Goal: Information Seeking & Learning: Learn about a topic

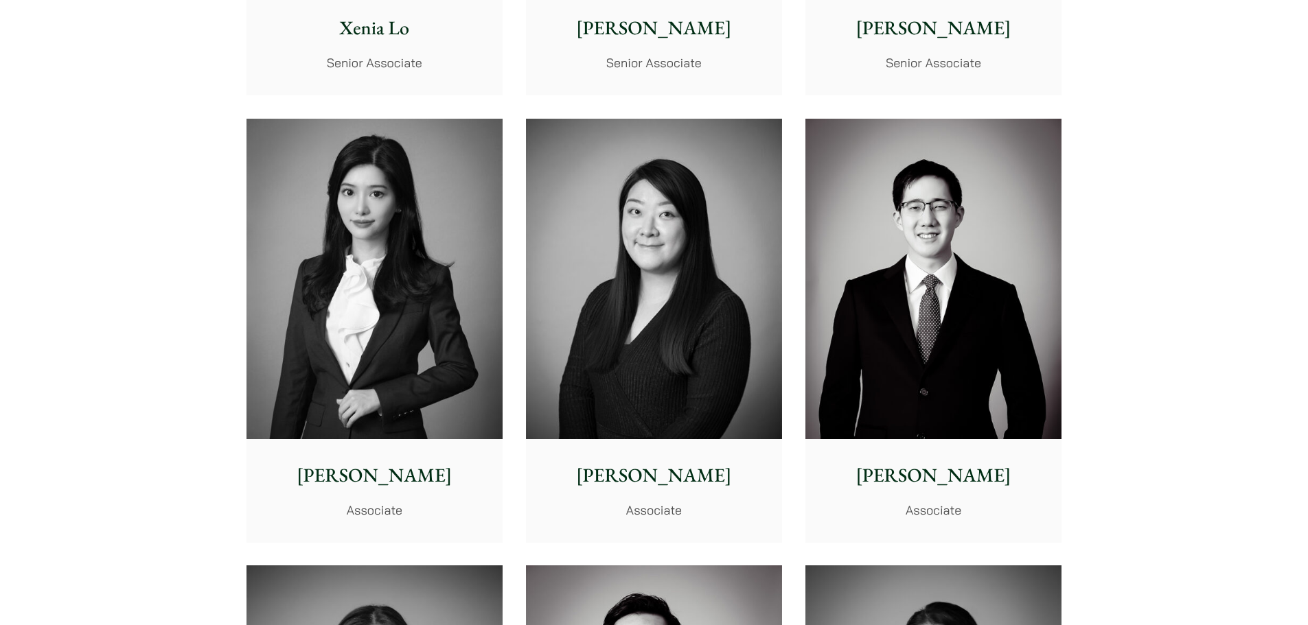
scroll to position [3982, 0]
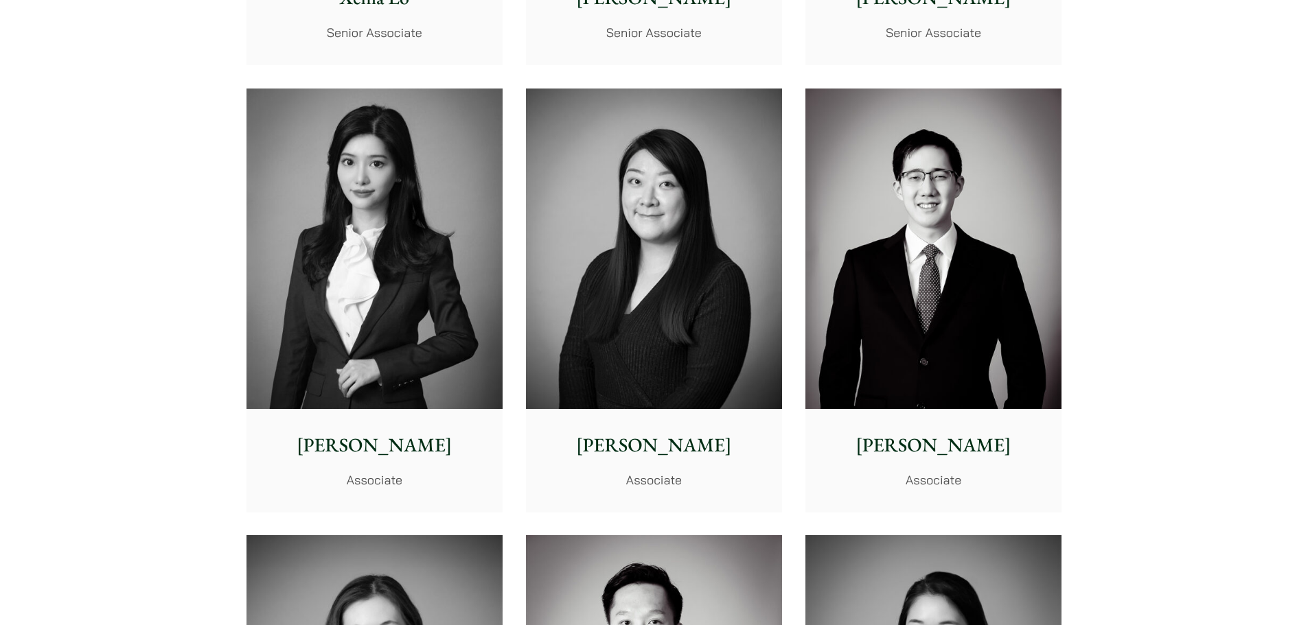
click at [928, 450] on p "[PERSON_NAME]" at bounding box center [933, 445] width 234 height 29
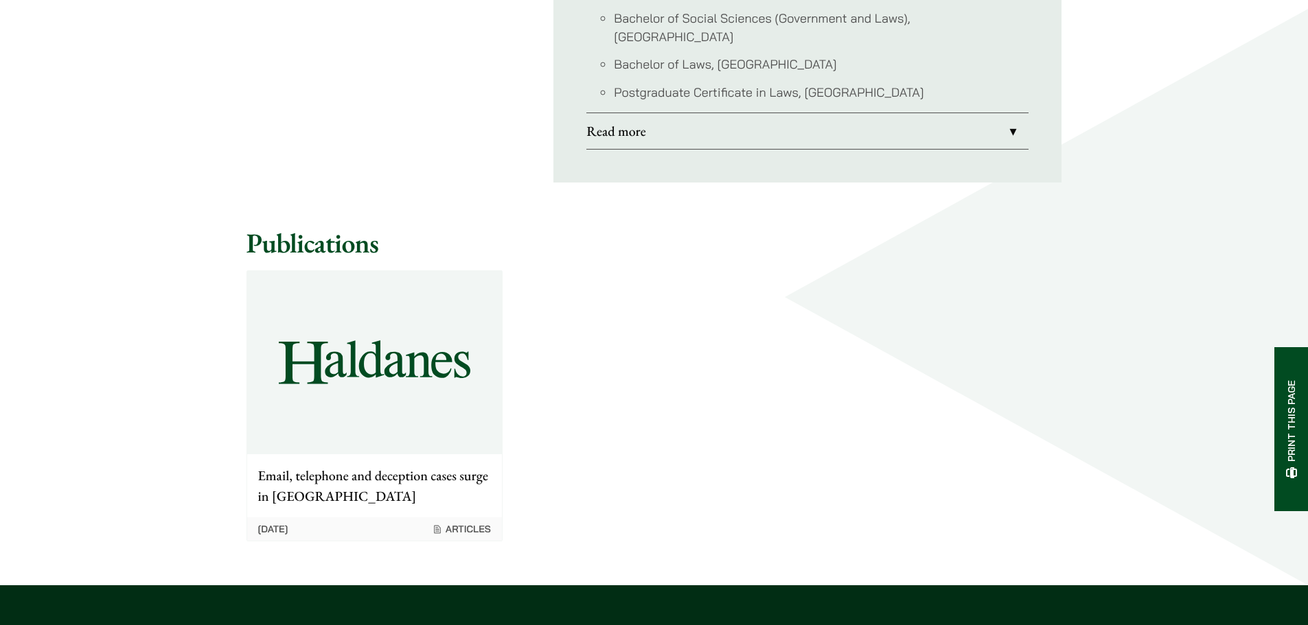
scroll to position [892, 0]
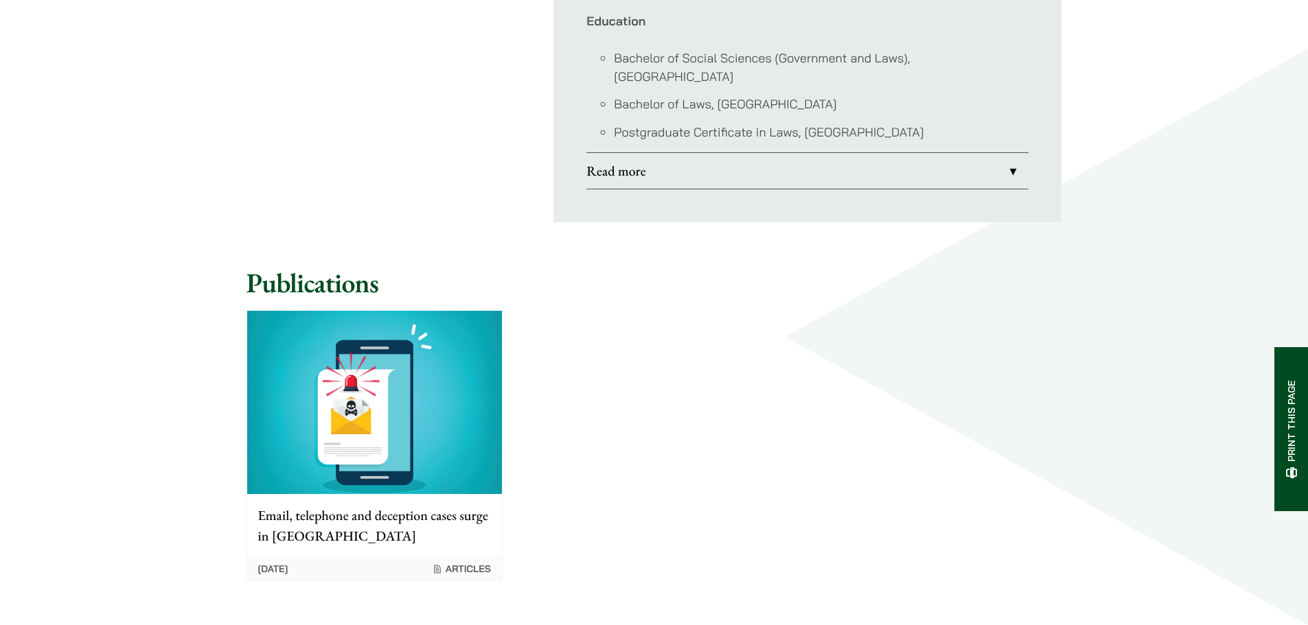
click at [754, 153] on link "Read more" at bounding box center [807, 171] width 442 height 36
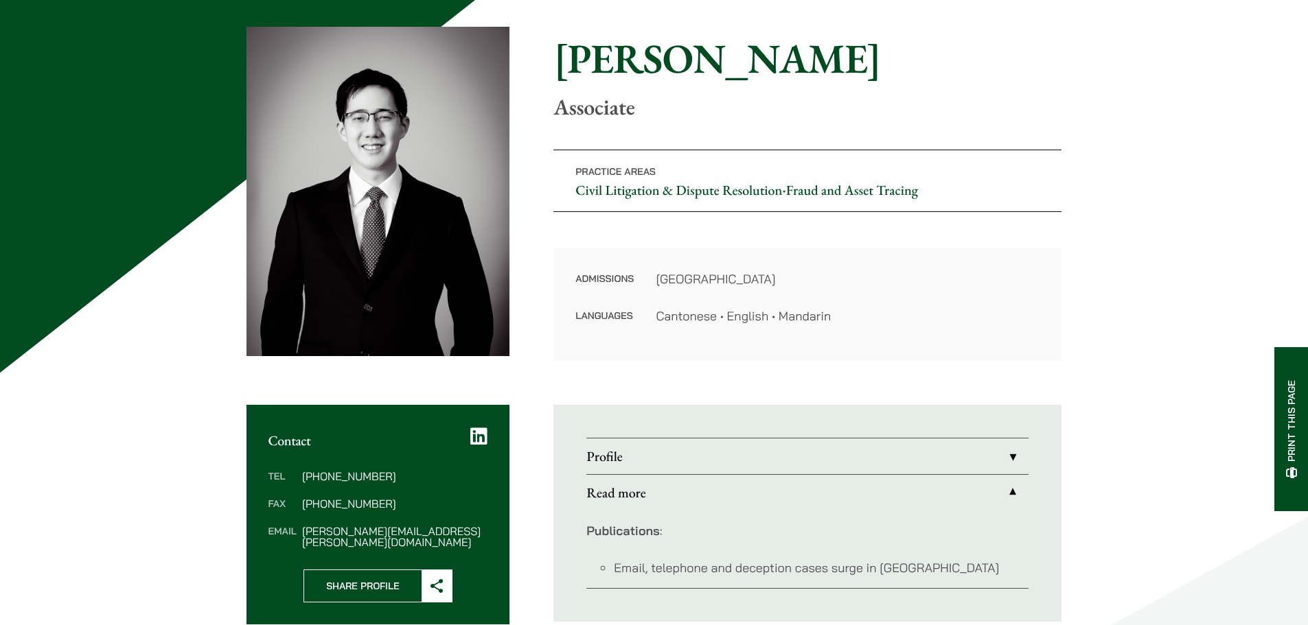
scroll to position [82, 0]
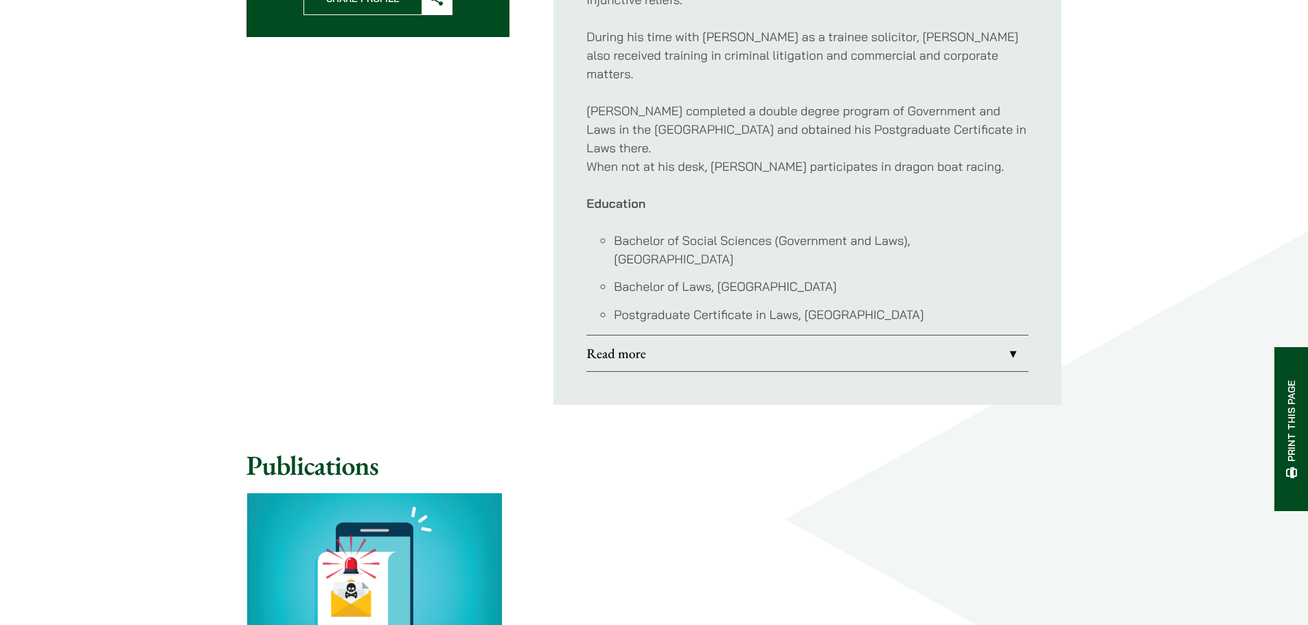
scroll to position [527, 0]
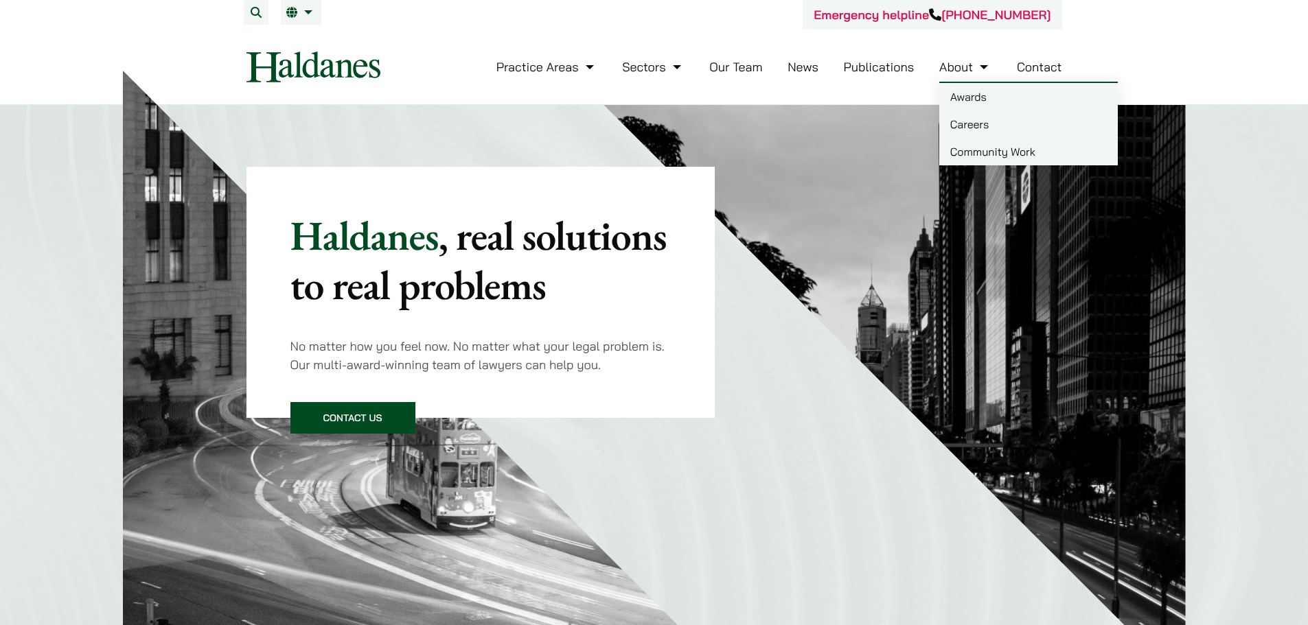
click at [966, 76] on li "About Awards Careers Community Work" at bounding box center [965, 67] width 52 height 30
click at [963, 116] on link "Careers" at bounding box center [1028, 124] width 178 height 27
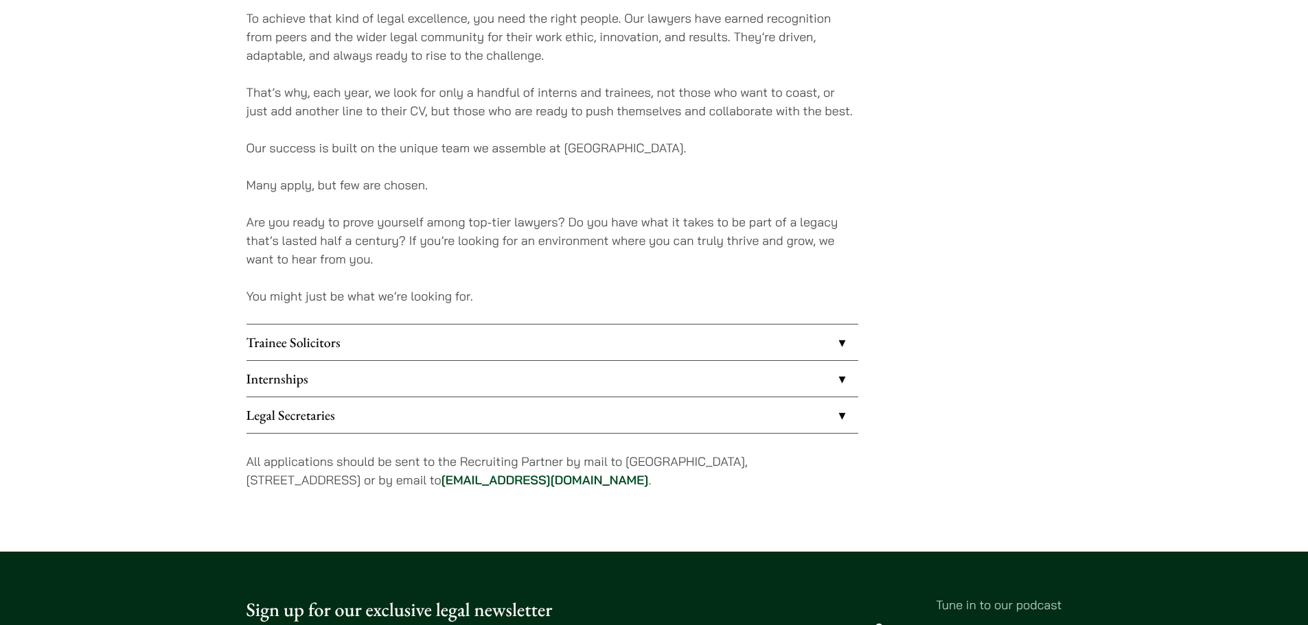
scroll to position [961, 0]
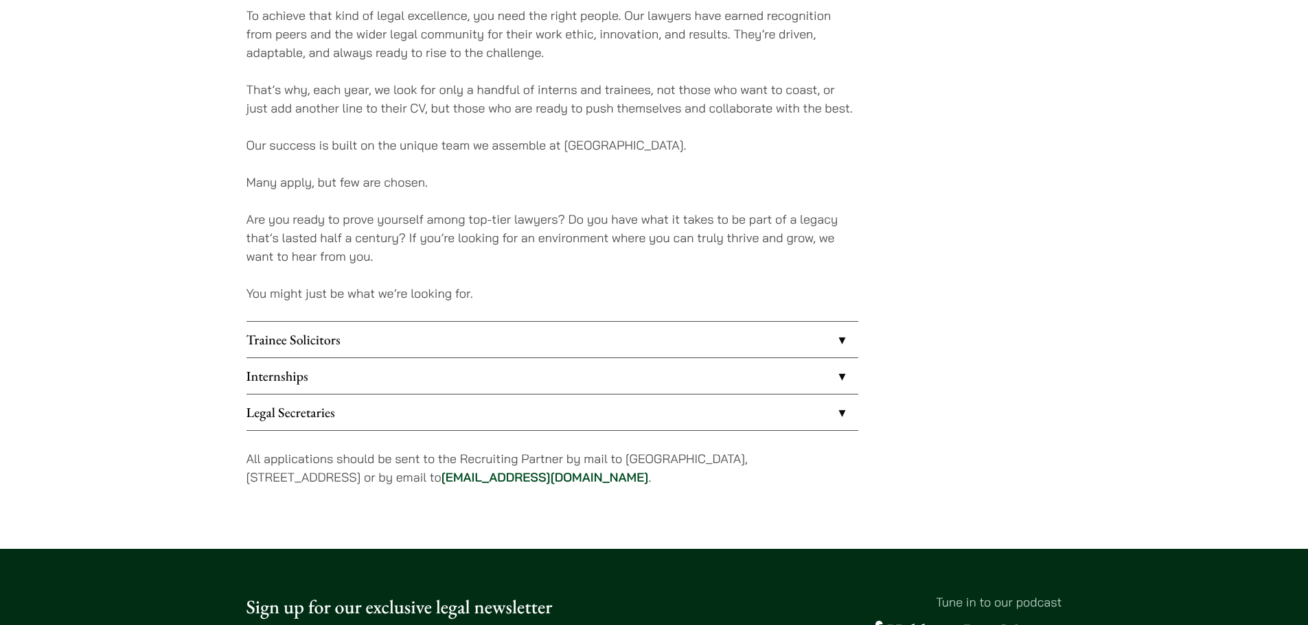
click at [406, 413] on link "Legal Secretaries" at bounding box center [552, 413] width 612 height 36
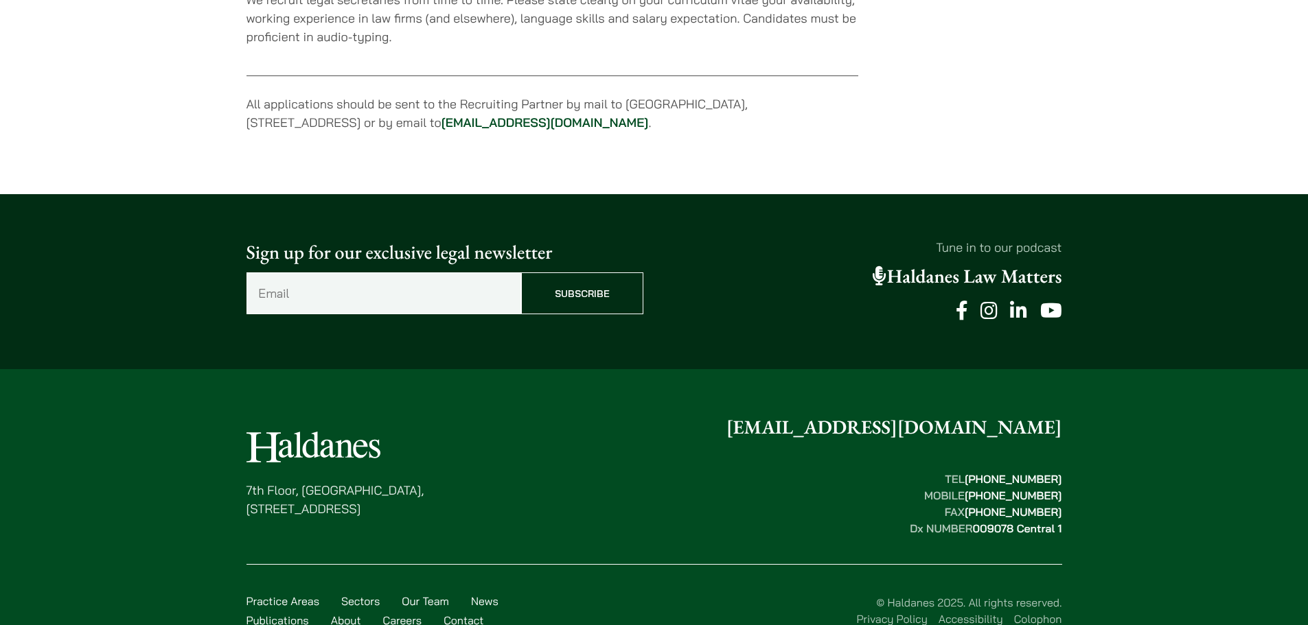
scroll to position [1460, 0]
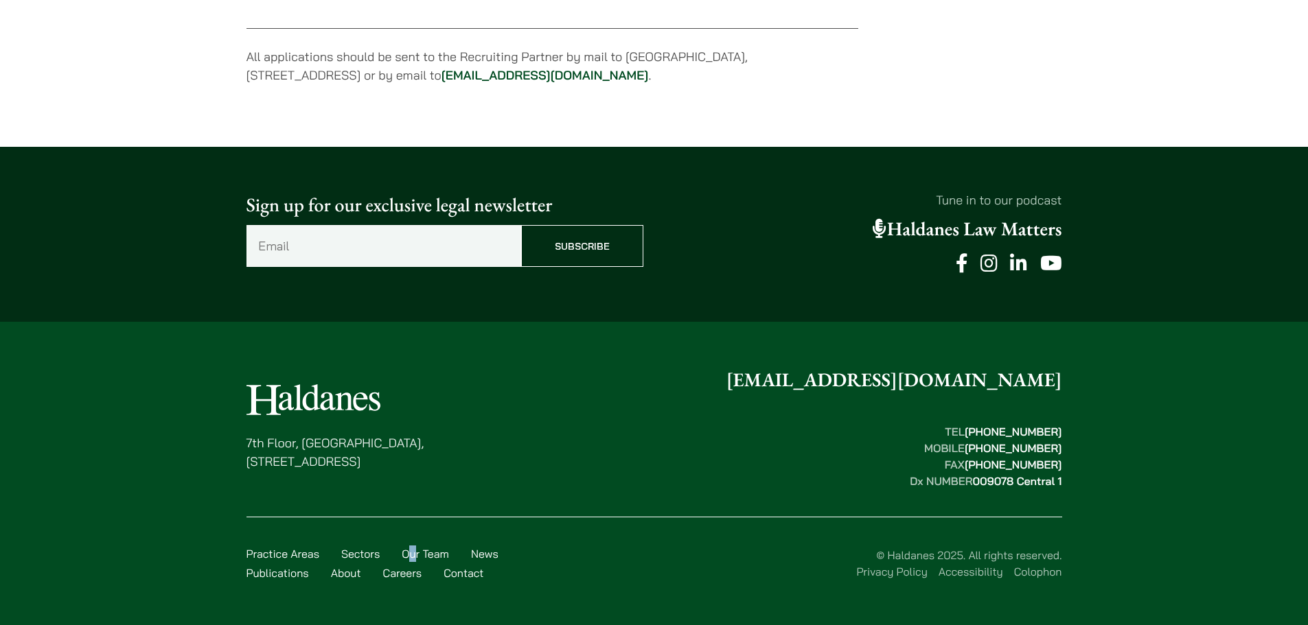
click at [415, 547] on div "Practice Areas Sectors Our Team News Publications About Careers Contact © Halda…" at bounding box center [654, 555] width 816 height 76
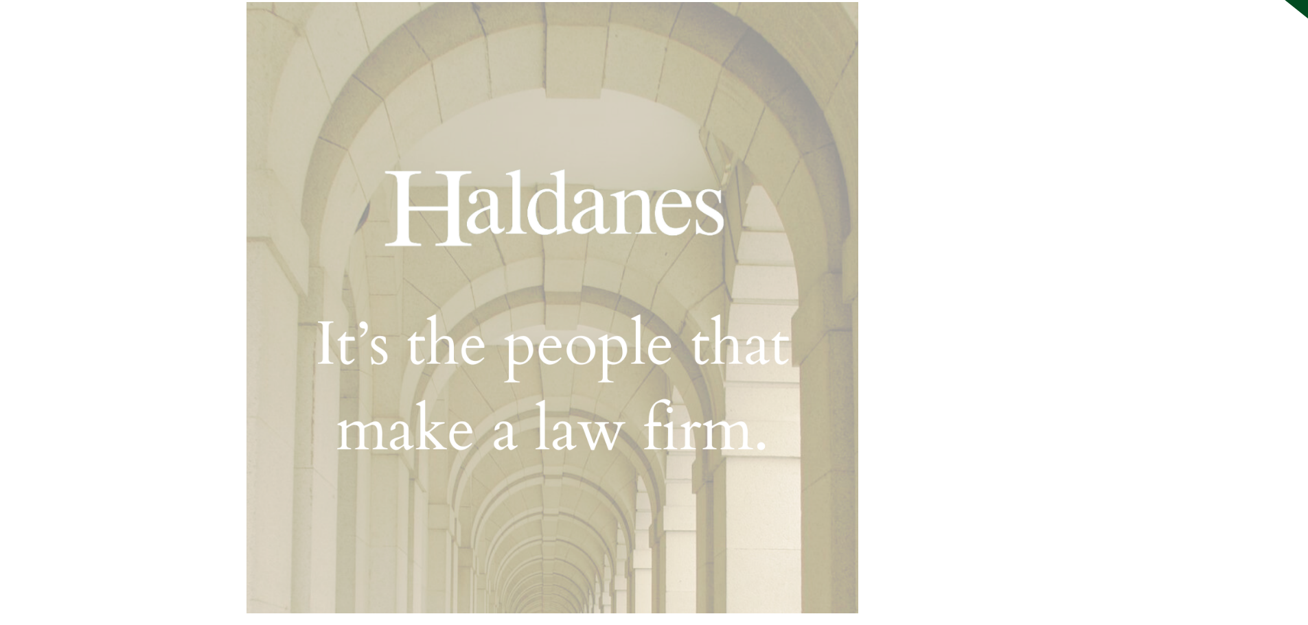
scroll to position [0, 0]
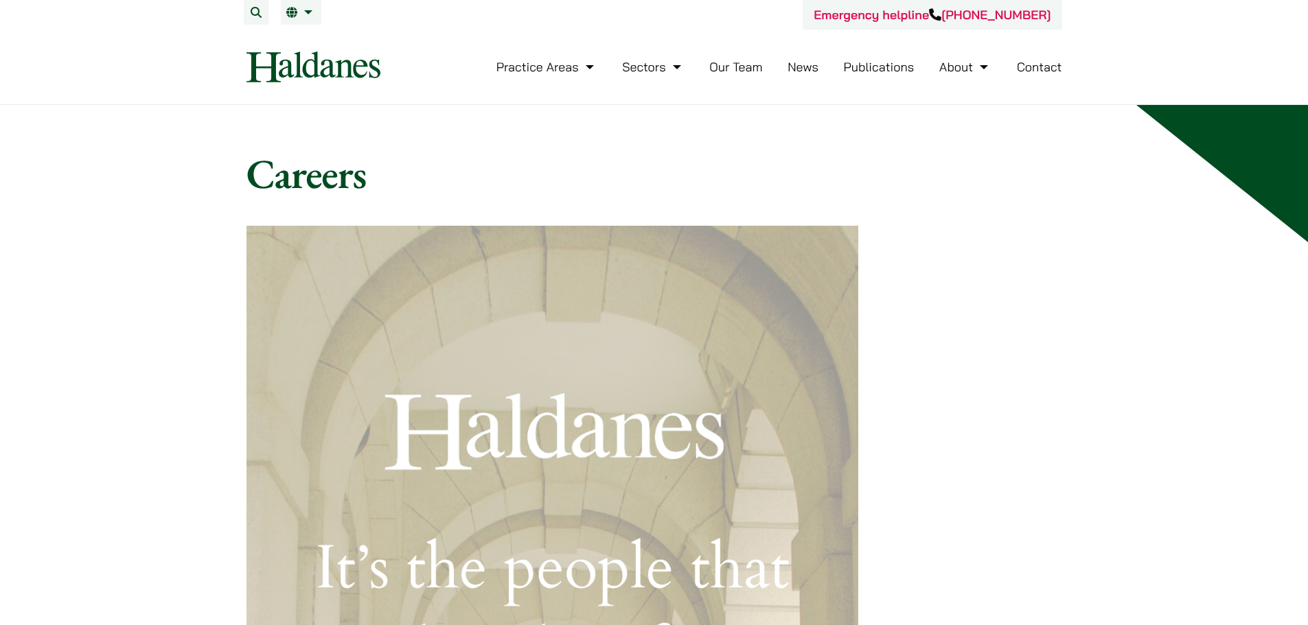
click at [743, 66] on link "Our Team" at bounding box center [735, 67] width 53 height 16
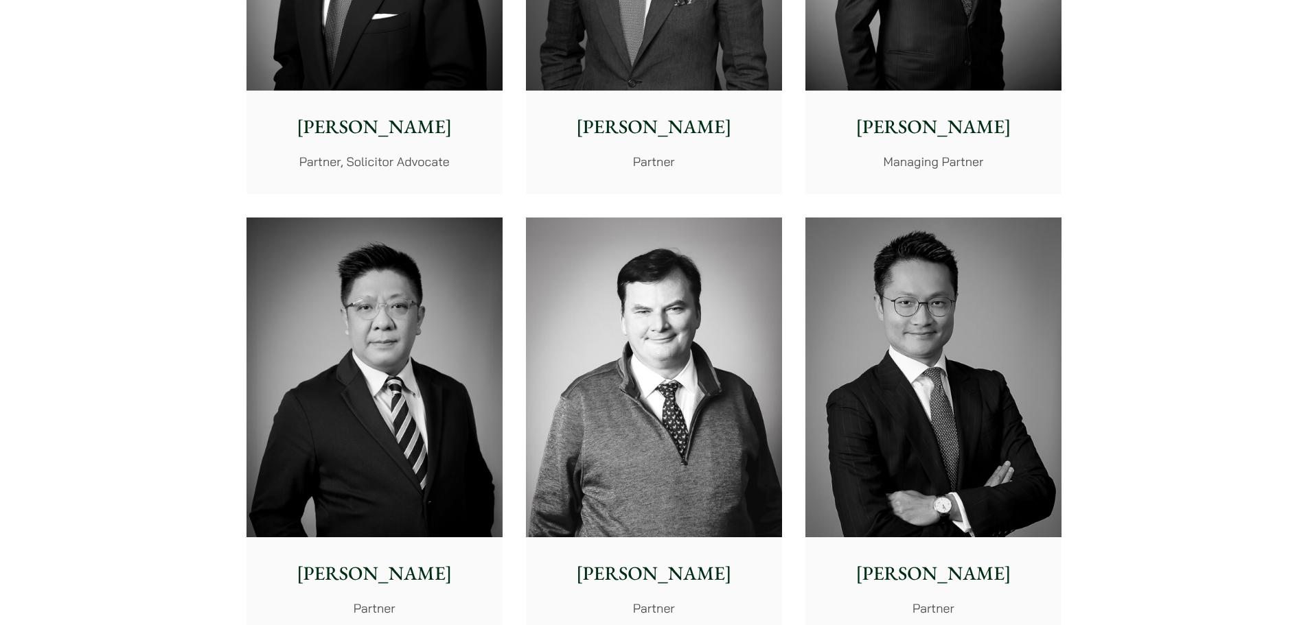
scroll to position [824, 0]
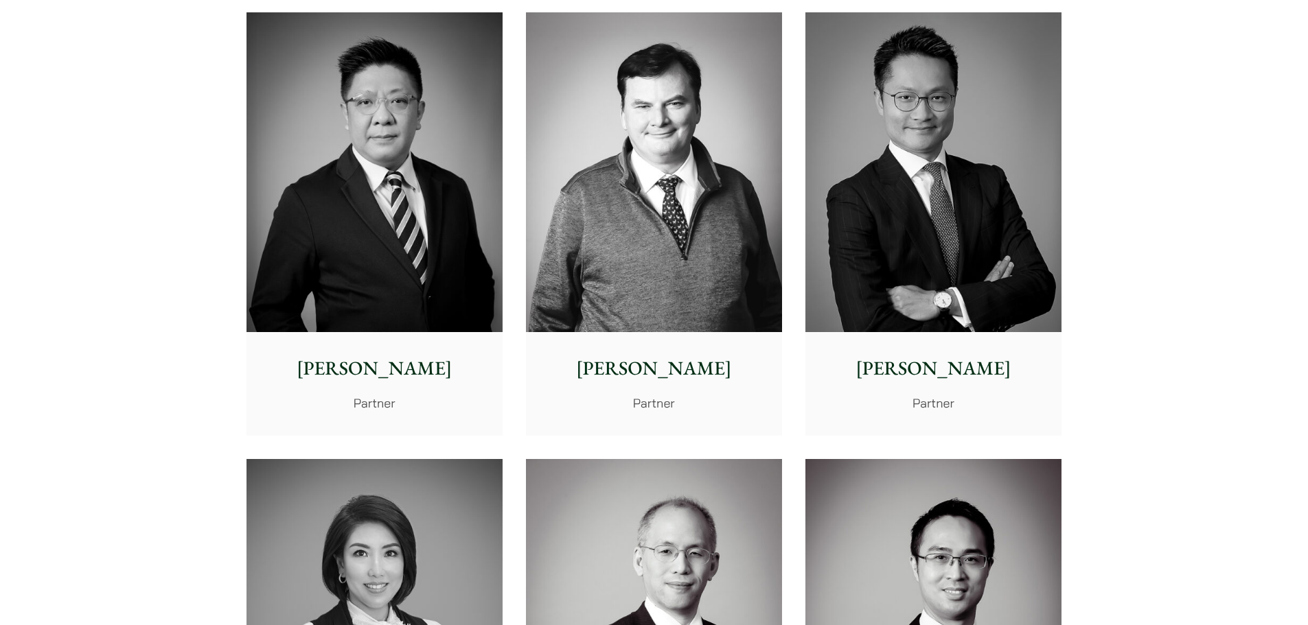
click at [365, 376] on p "[PERSON_NAME]" at bounding box center [374, 368] width 234 height 29
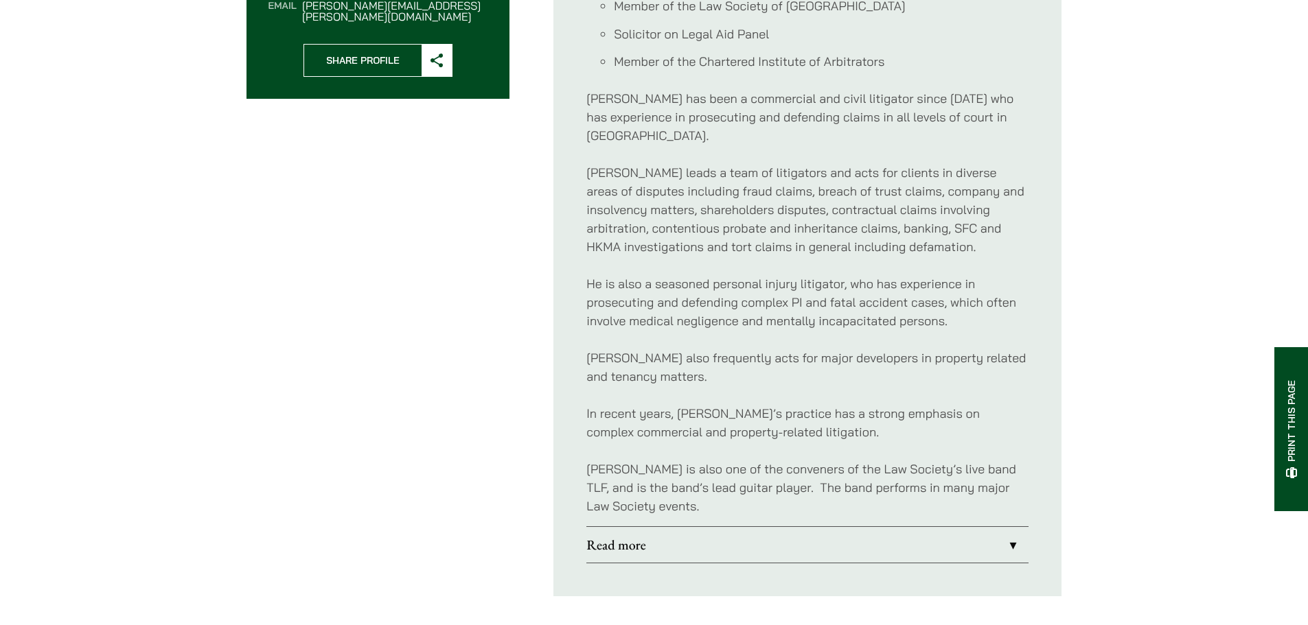
scroll to position [687, 0]
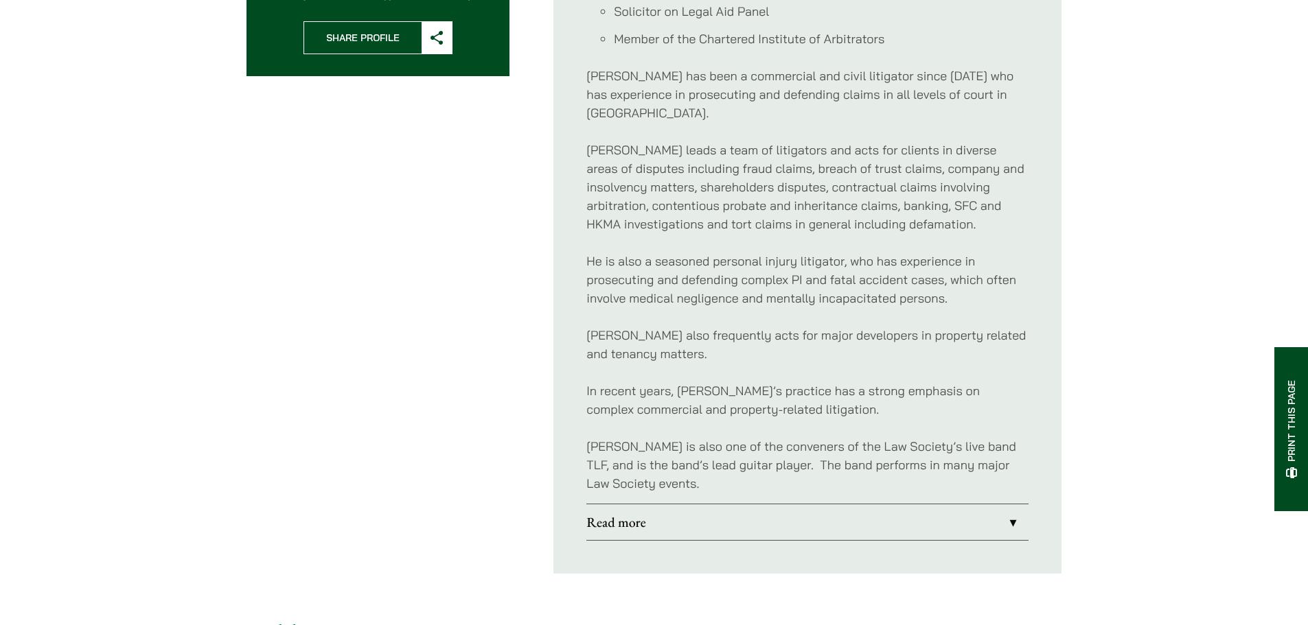
click at [800, 505] on link "Read more" at bounding box center [807, 523] width 442 height 36
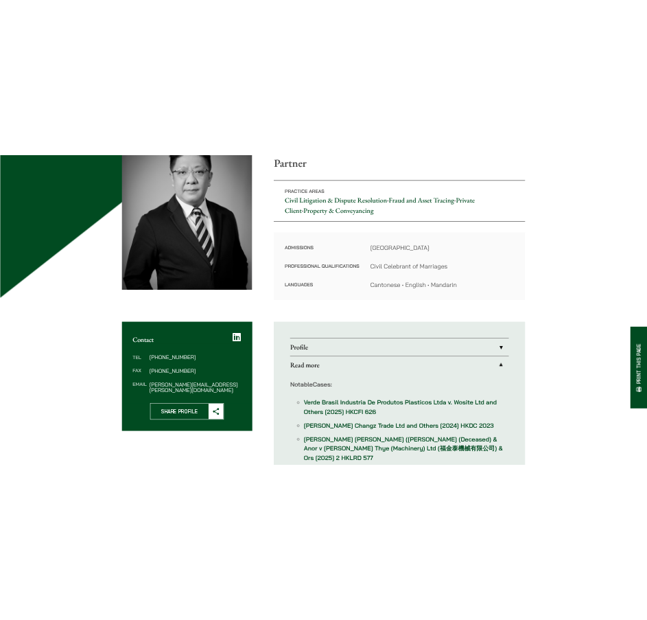
scroll to position [137, 0]
